Goal: Use online tool/utility: Utilize a website feature to perform a specific function

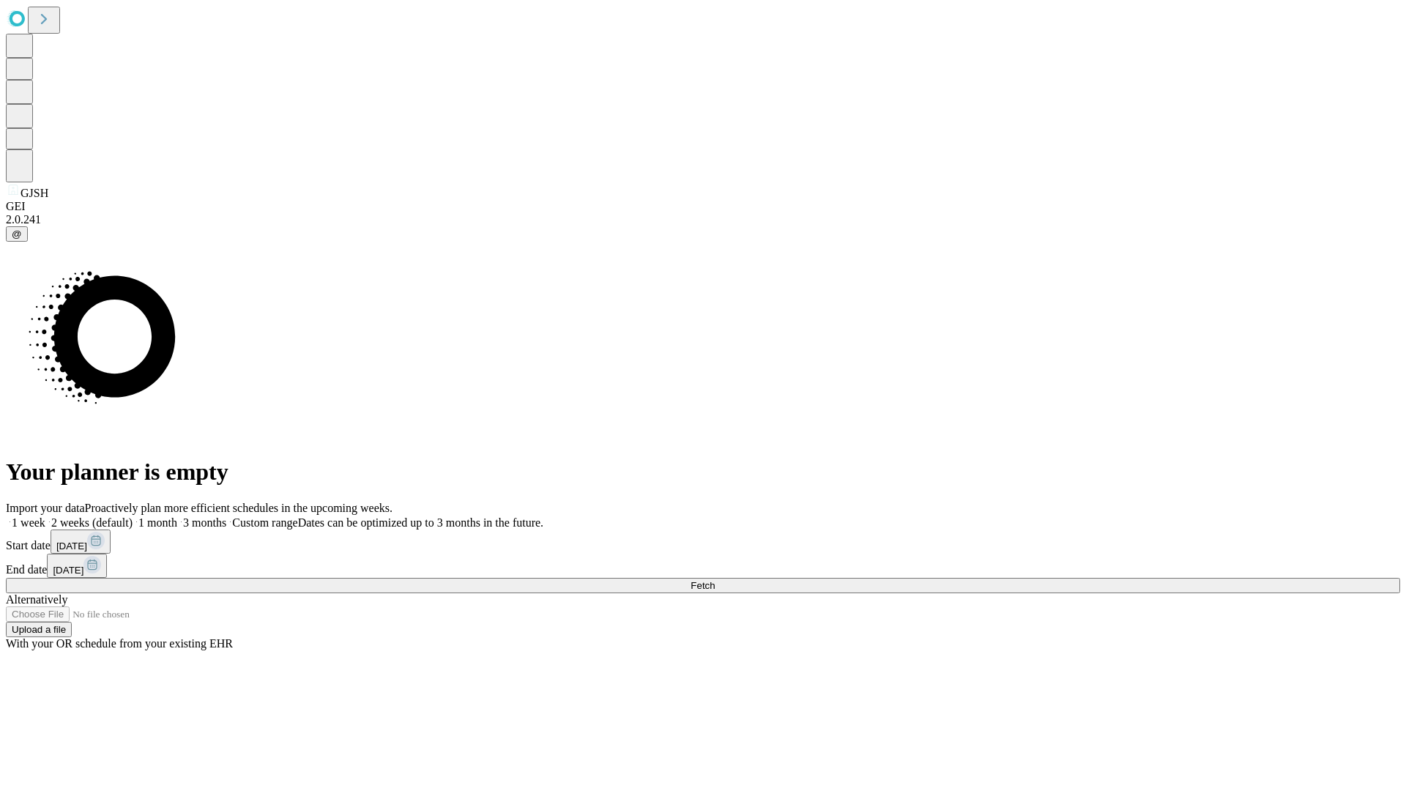
click at [715, 580] on span "Fetch" at bounding box center [702, 585] width 24 height 11
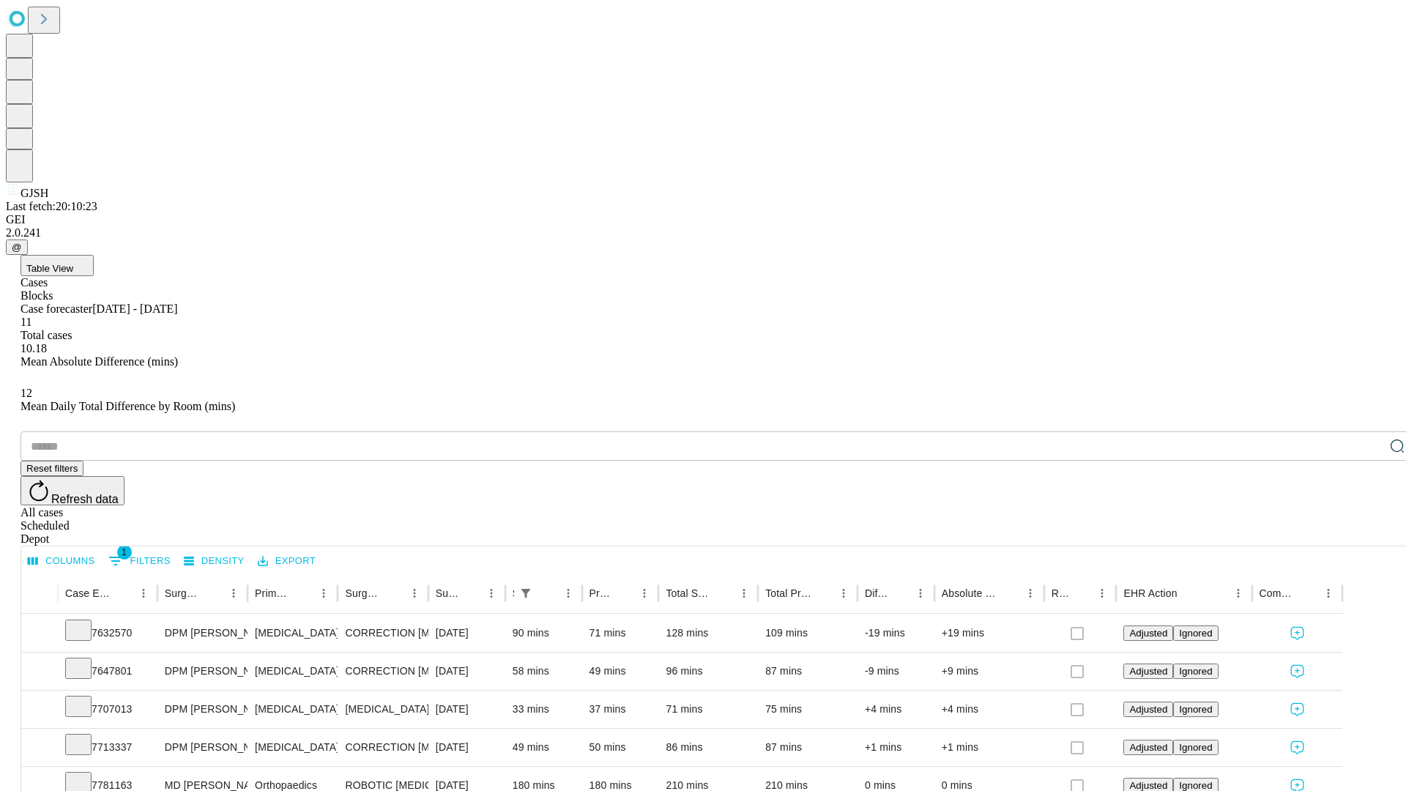
click at [73, 263] on span "Table View" at bounding box center [49, 268] width 47 height 11
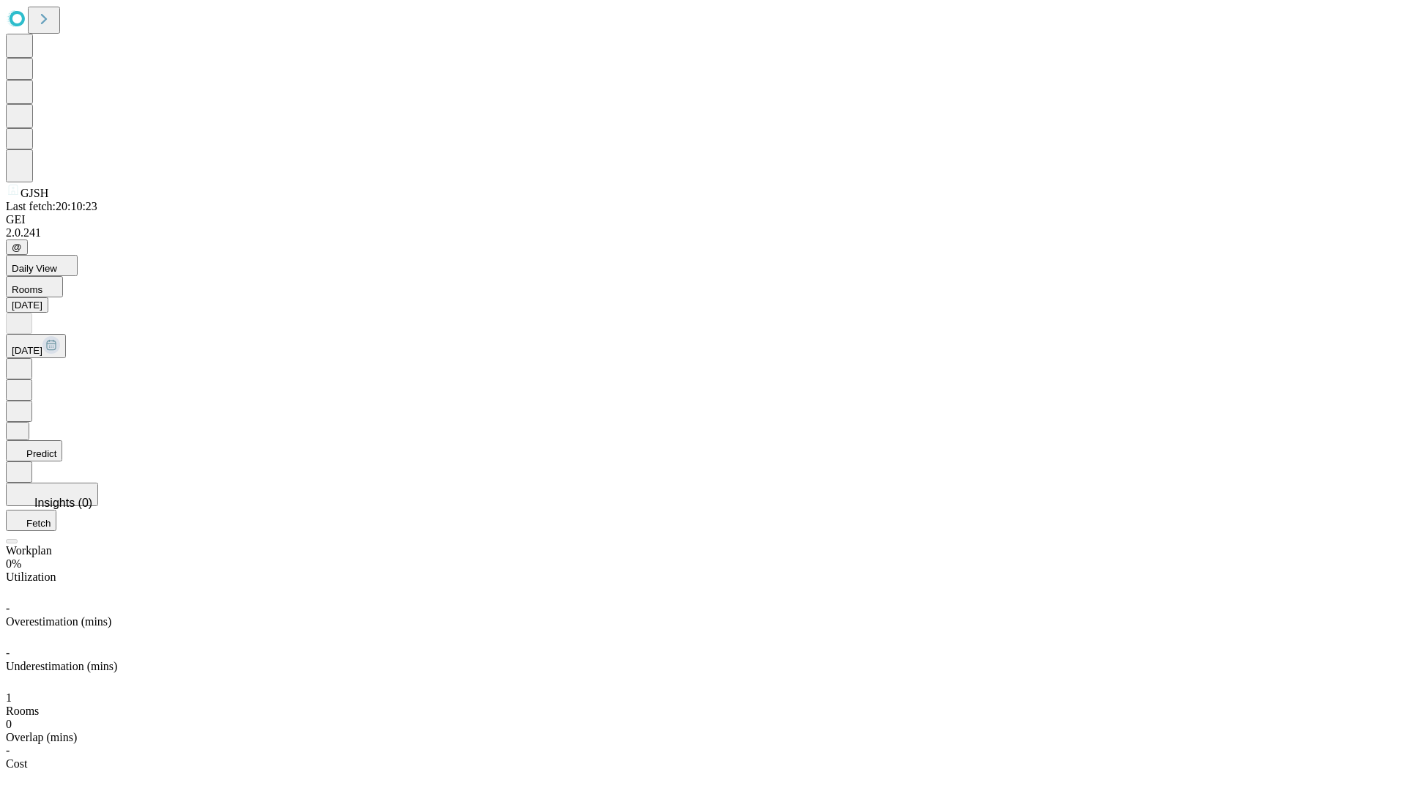
click at [62, 440] on button "Predict" at bounding box center [34, 450] width 56 height 21
